Goal: Browse casually: Explore the website without a specific task or goal

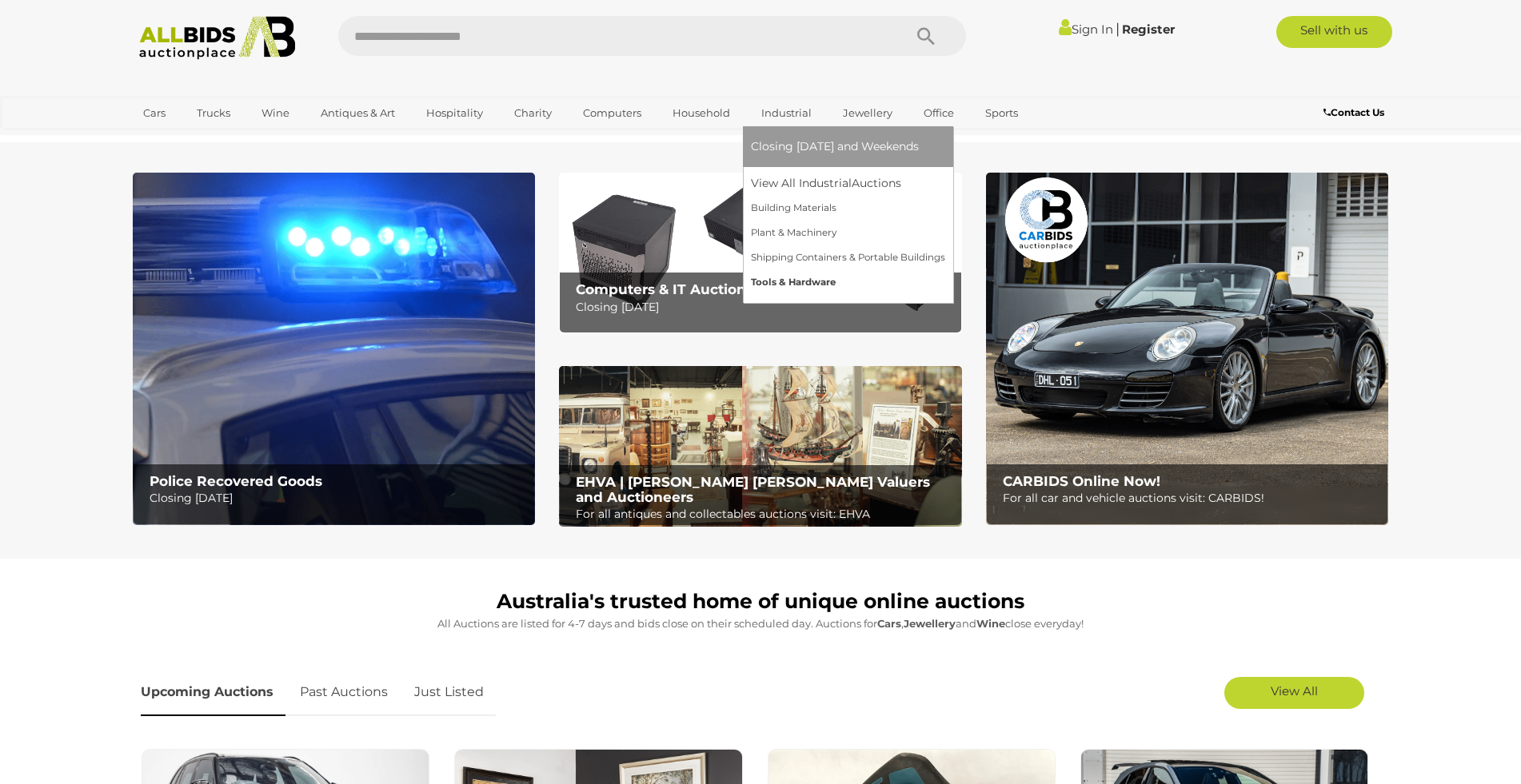
click at [788, 284] on link "Tools & Hardware" at bounding box center [848, 283] width 195 height 25
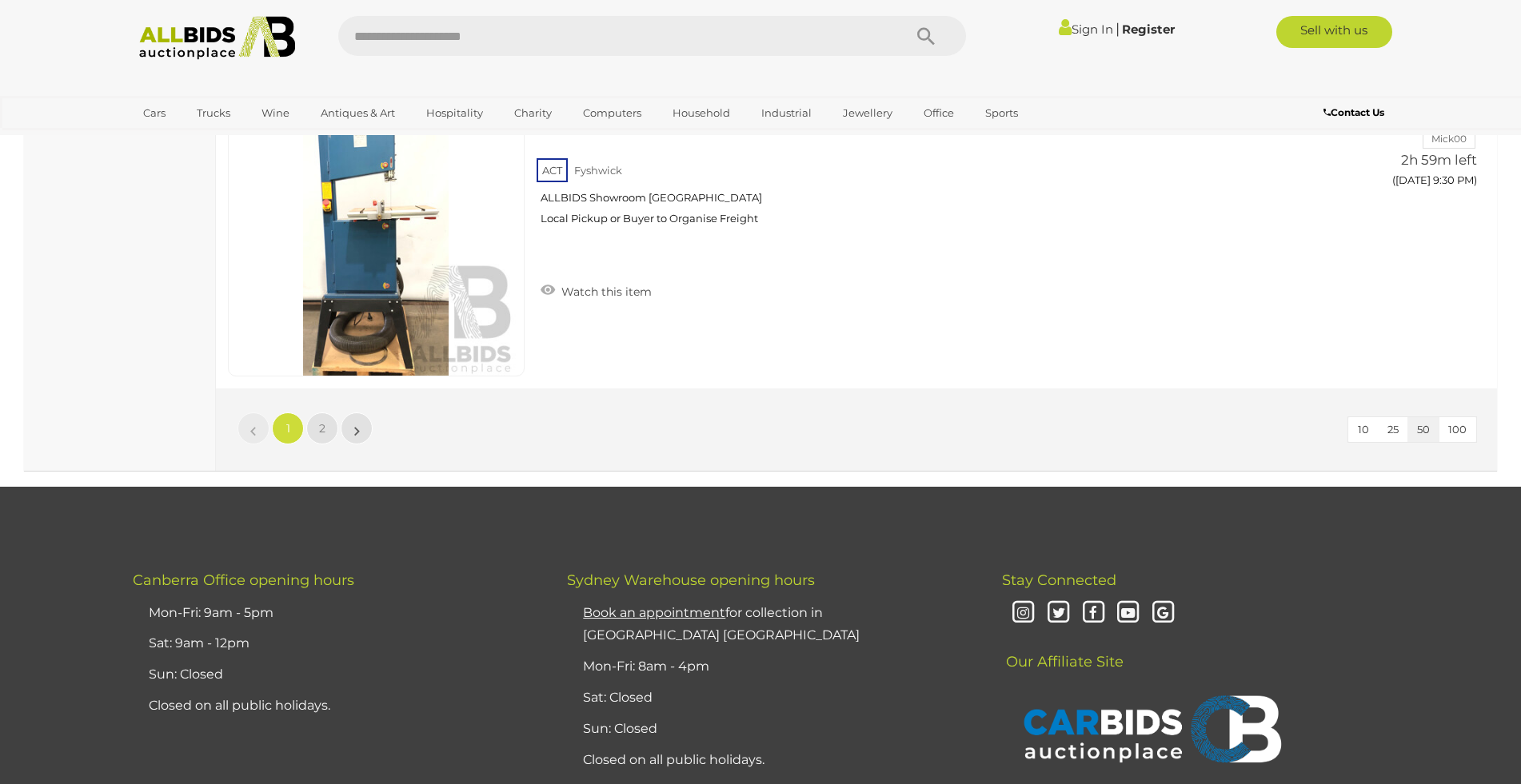
scroll to position [15366, 0]
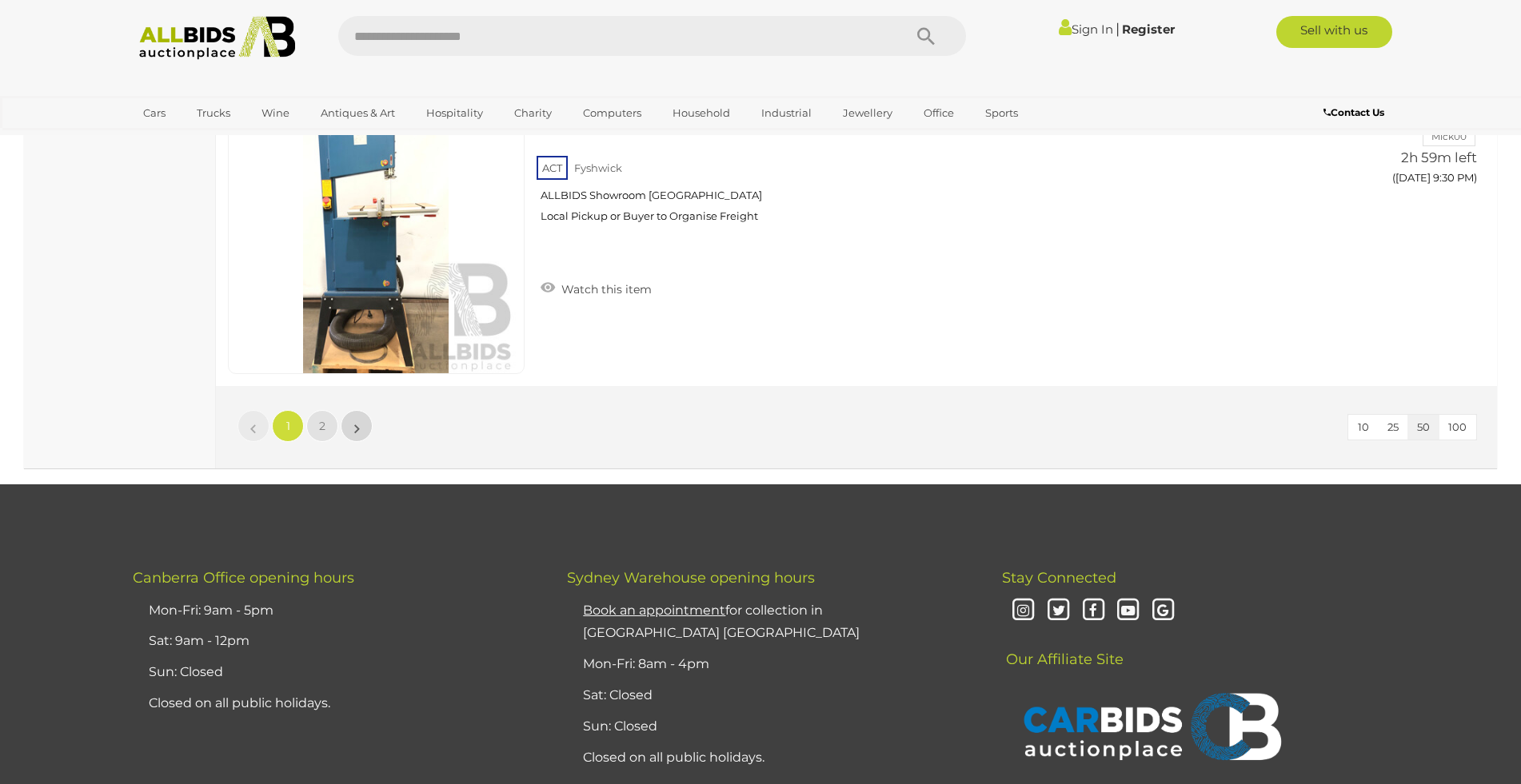
click at [353, 425] on link "»" at bounding box center [356, 426] width 32 height 32
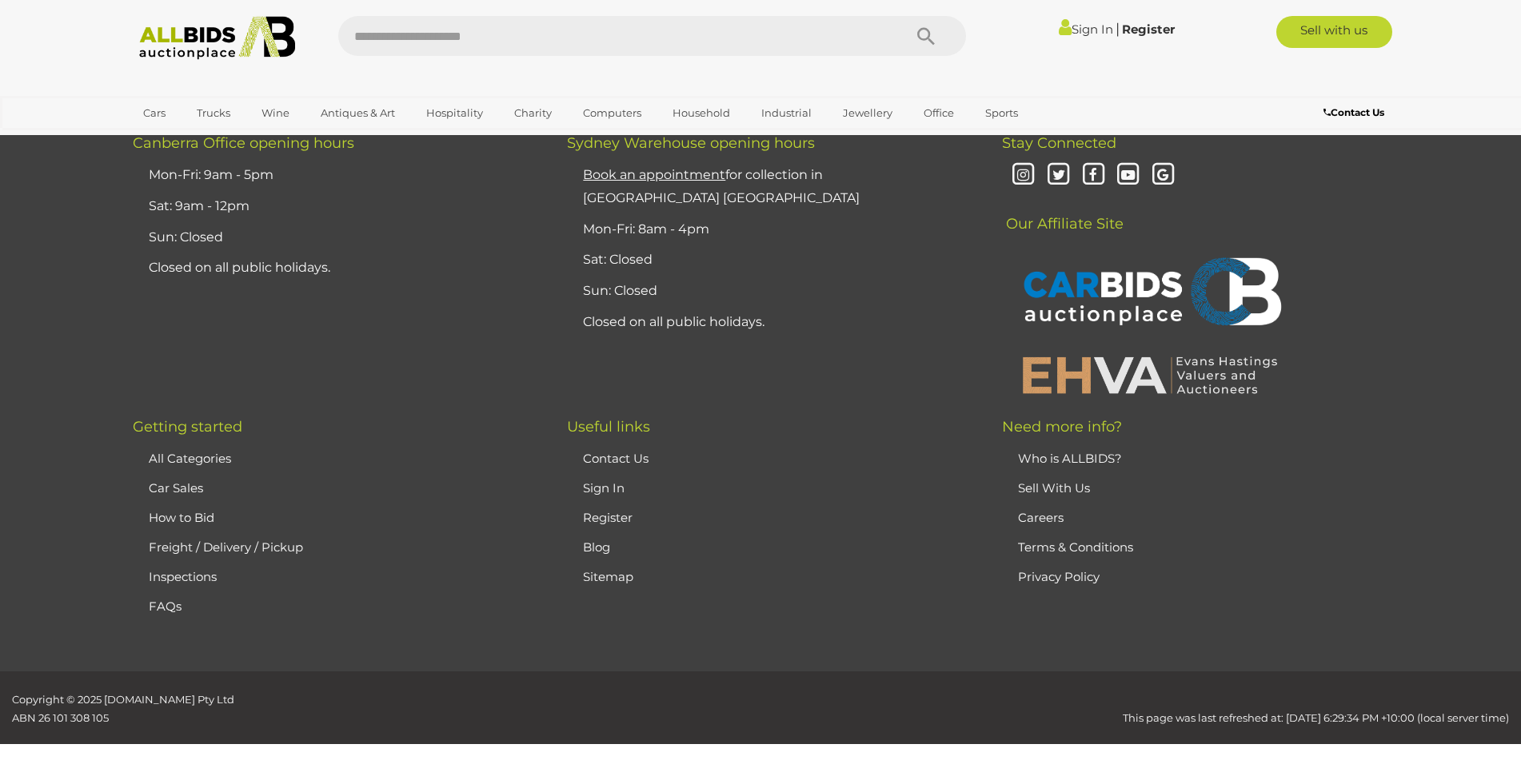
scroll to position [203, 0]
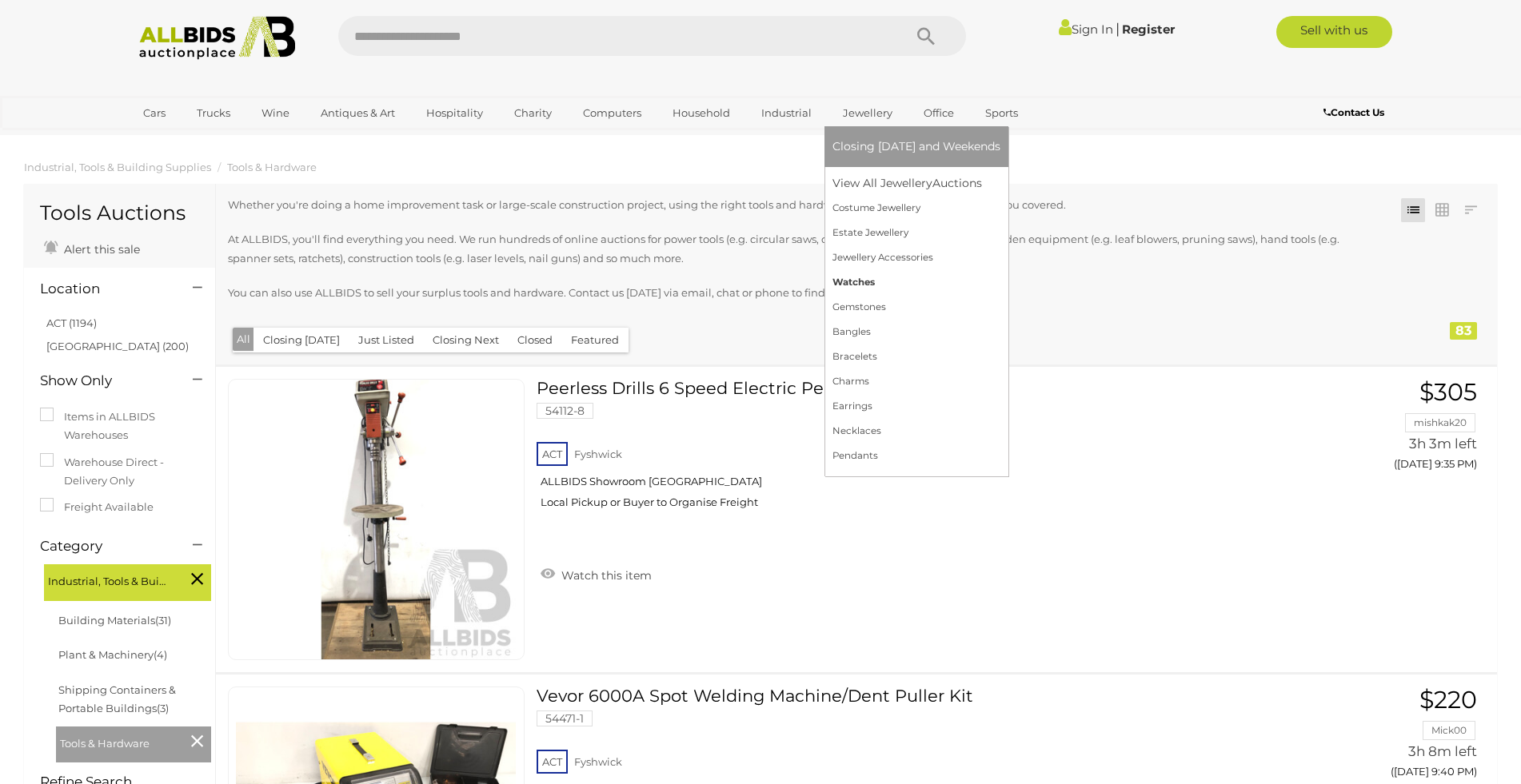
click at [843, 286] on link "Watches" at bounding box center [916, 283] width 168 height 25
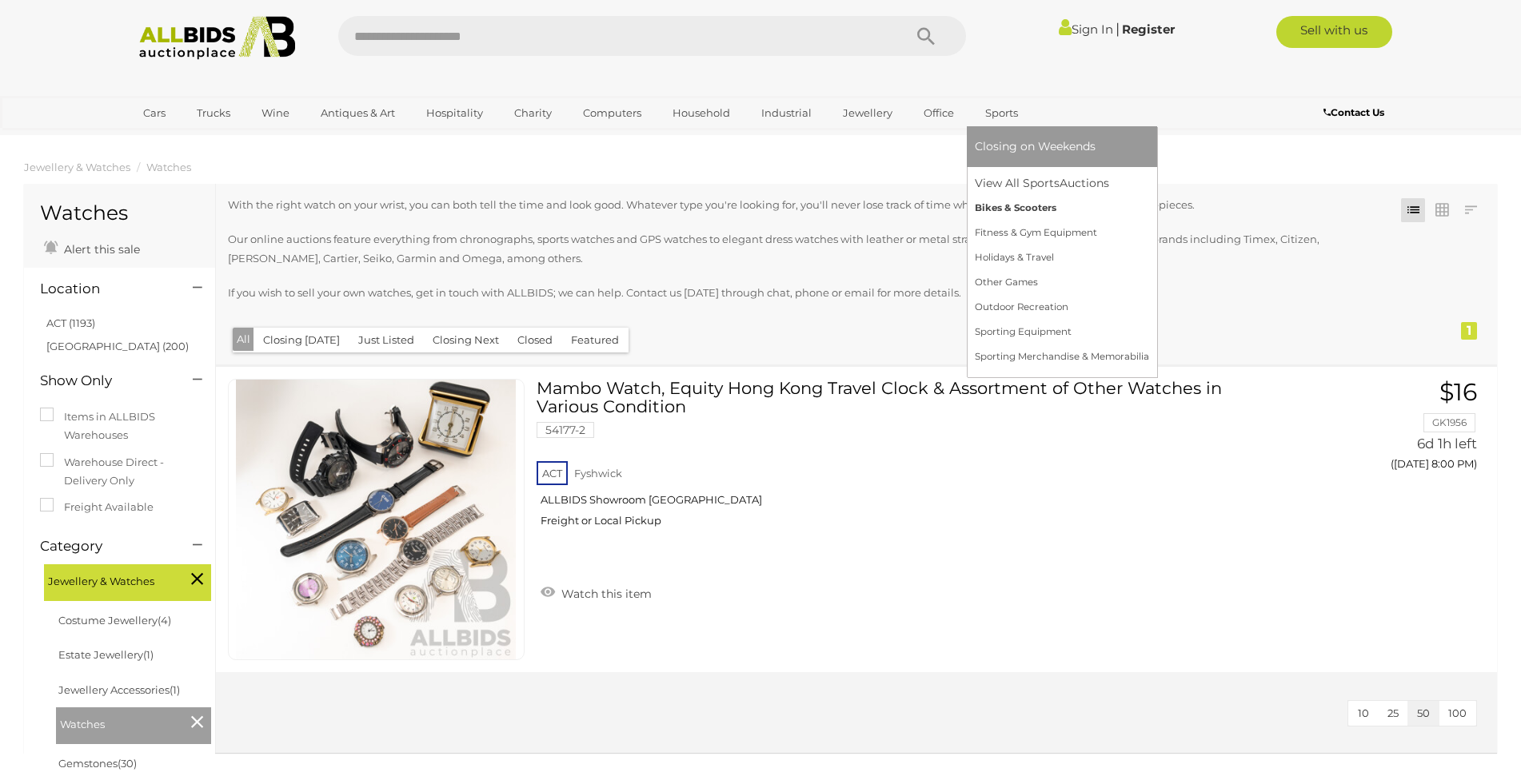
click at [999, 211] on link "Bikes & Scooters" at bounding box center [1062, 208] width 174 height 25
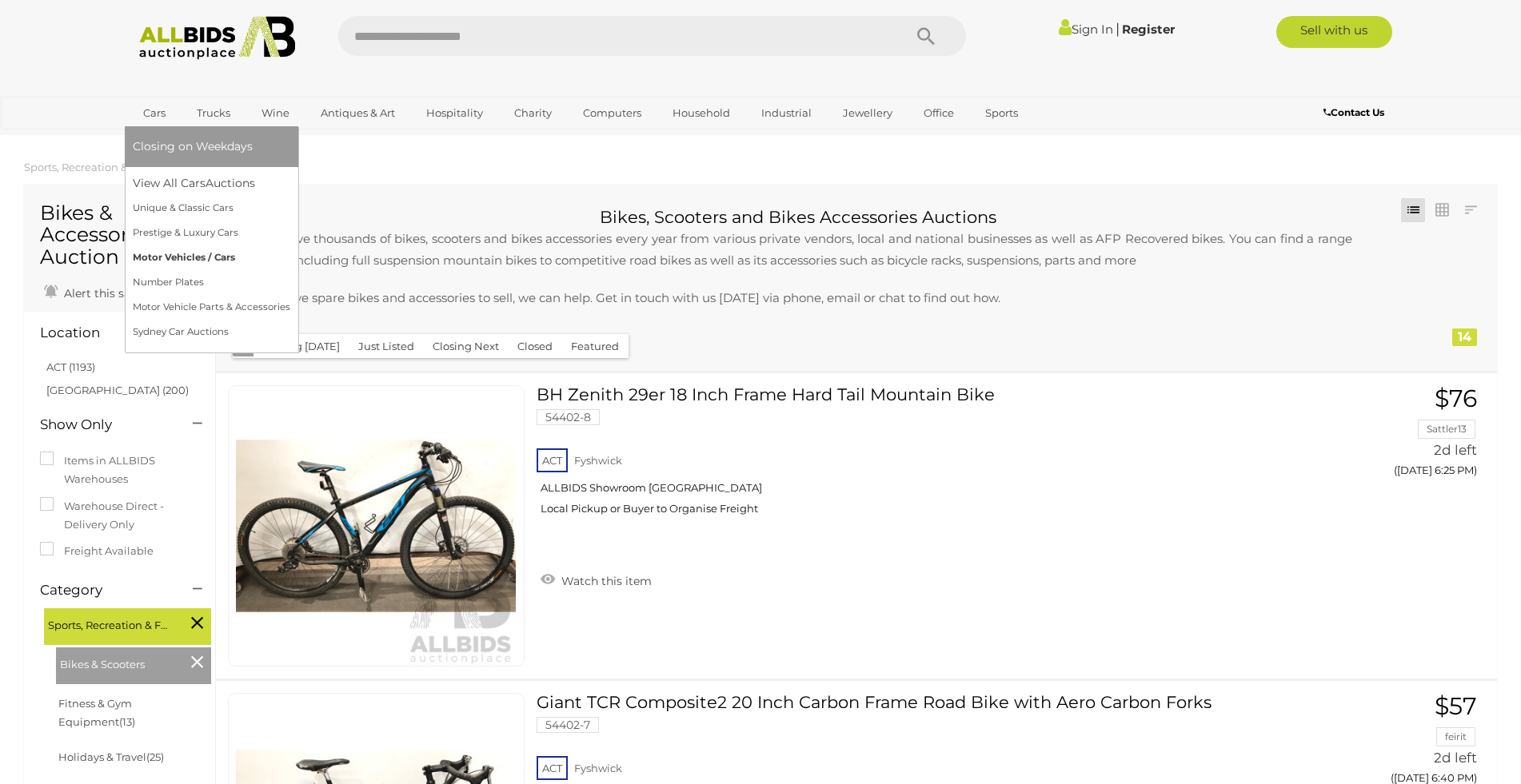
click at [197, 251] on link "Motor Vehicles / Cars" at bounding box center [211, 258] width 157 height 25
